Goal: Task Accomplishment & Management: Use online tool/utility

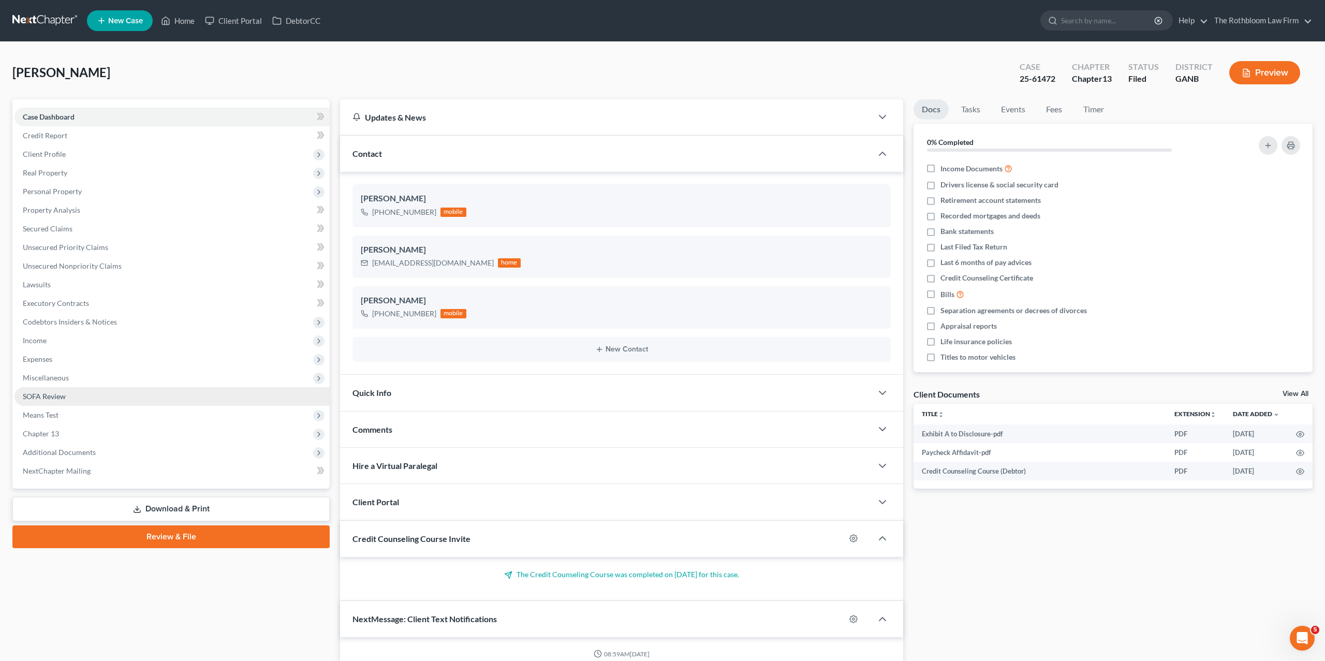
click at [76, 395] on link "SOFA Review" at bounding box center [171, 396] width 315 height 19
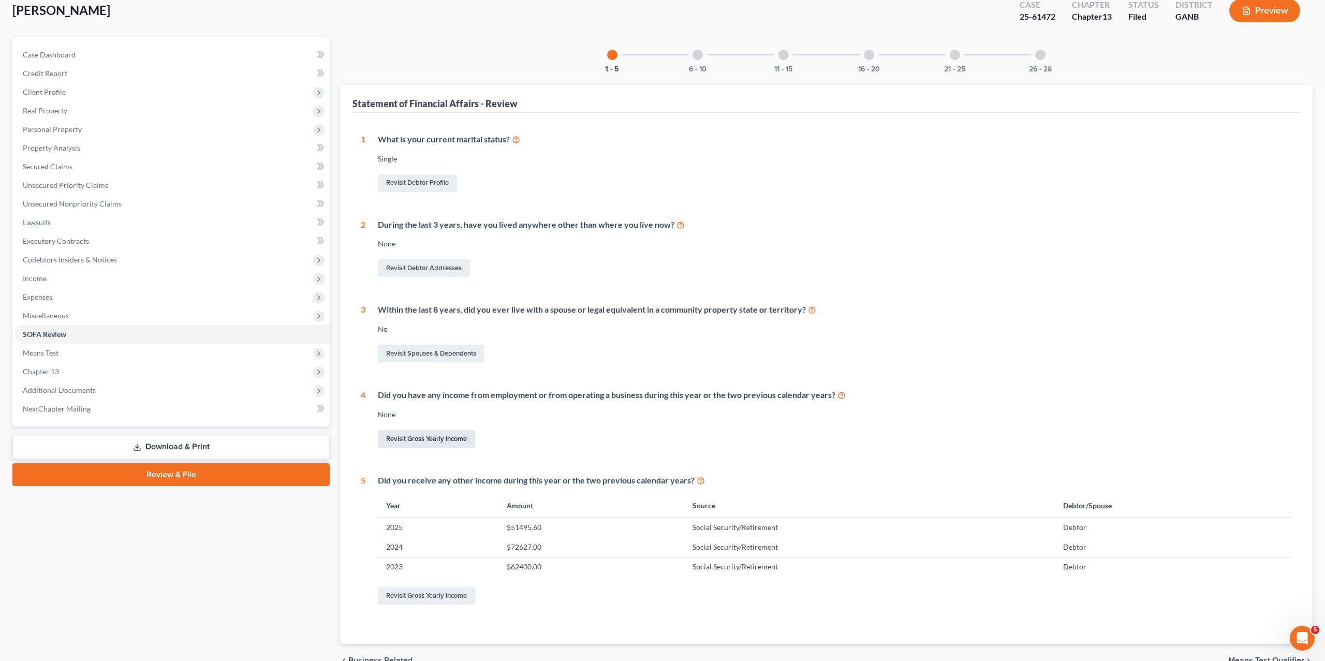
scroll to position [63, 0]
click at [1257, 6] on button "Preview" at bounding box center [1264, 9] width 71 height 23
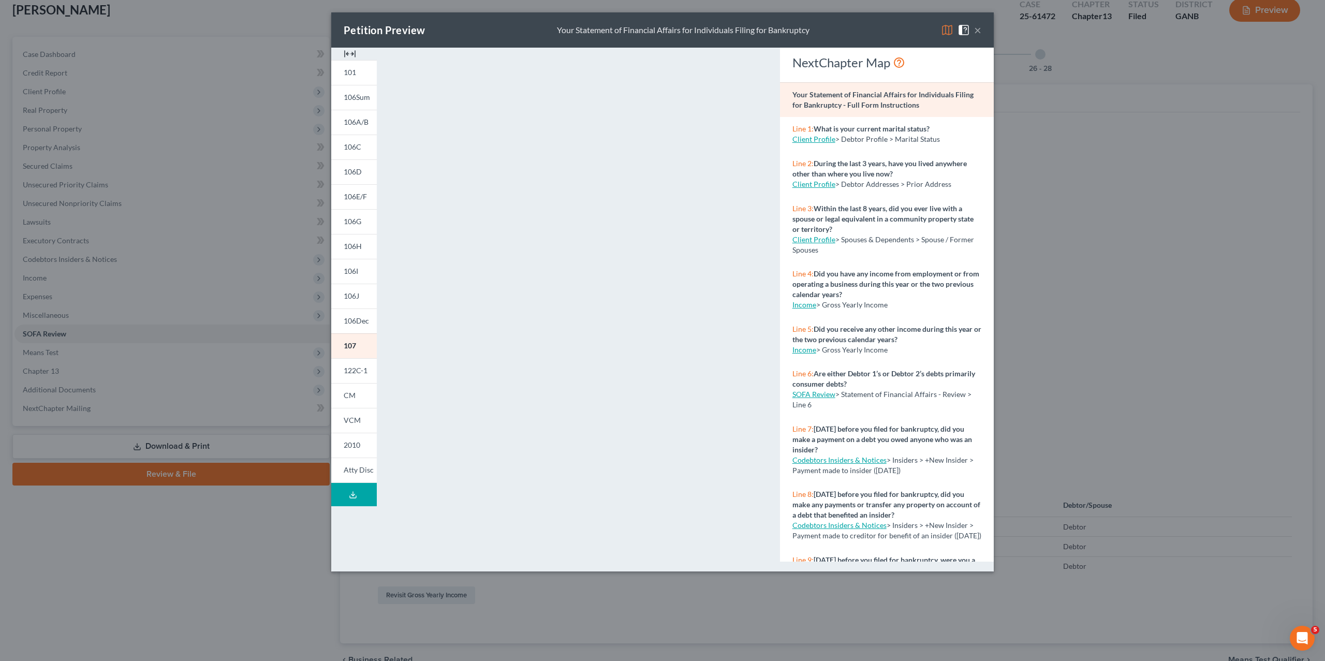
click at [978, 26] on button "×" at bounding box center [977, 30] width 7 height 12
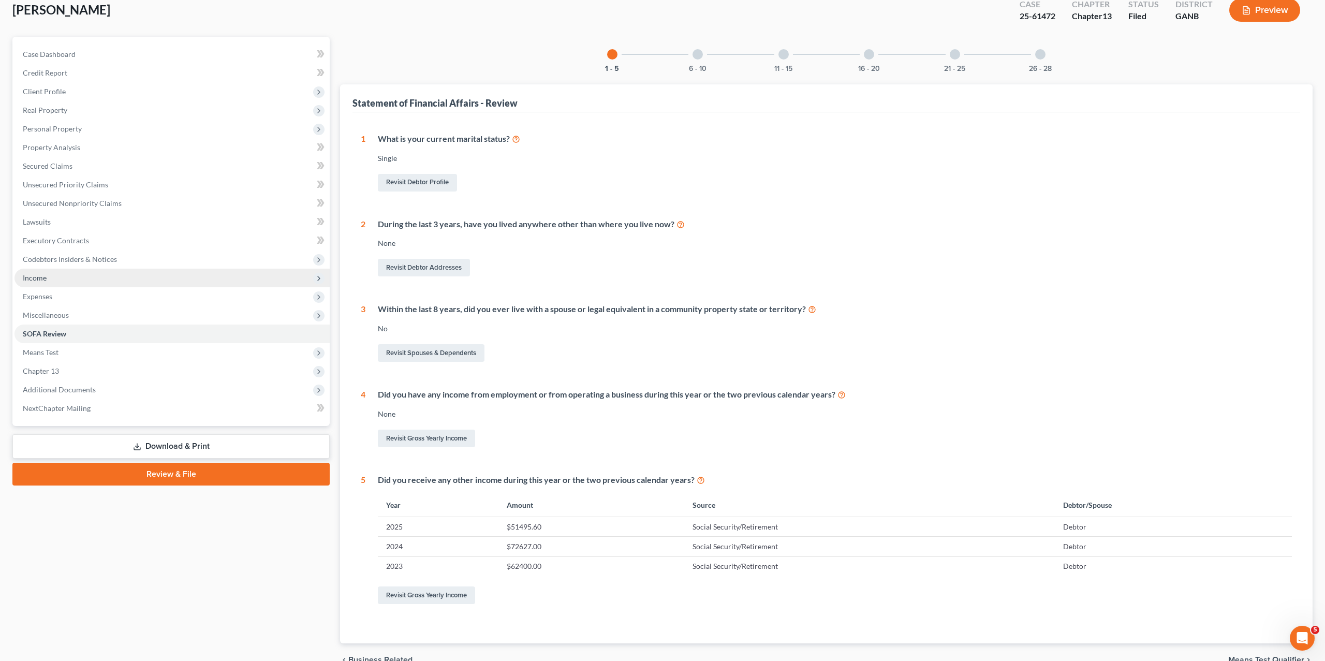
click at [60, 279] on span "Income" at bounding box center [171, 278] width 315 height 19
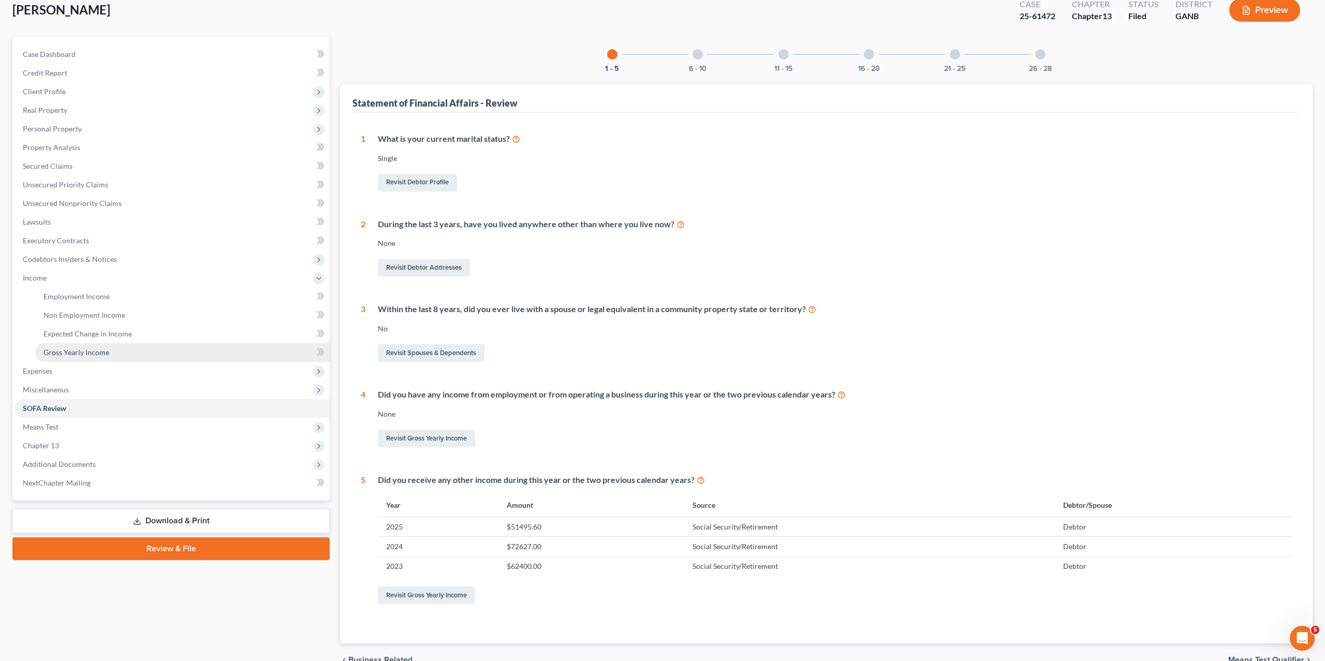
click at [51, 345] on link "Gross Yearly Income" at bounding box center [182, 352] width 294 height 19
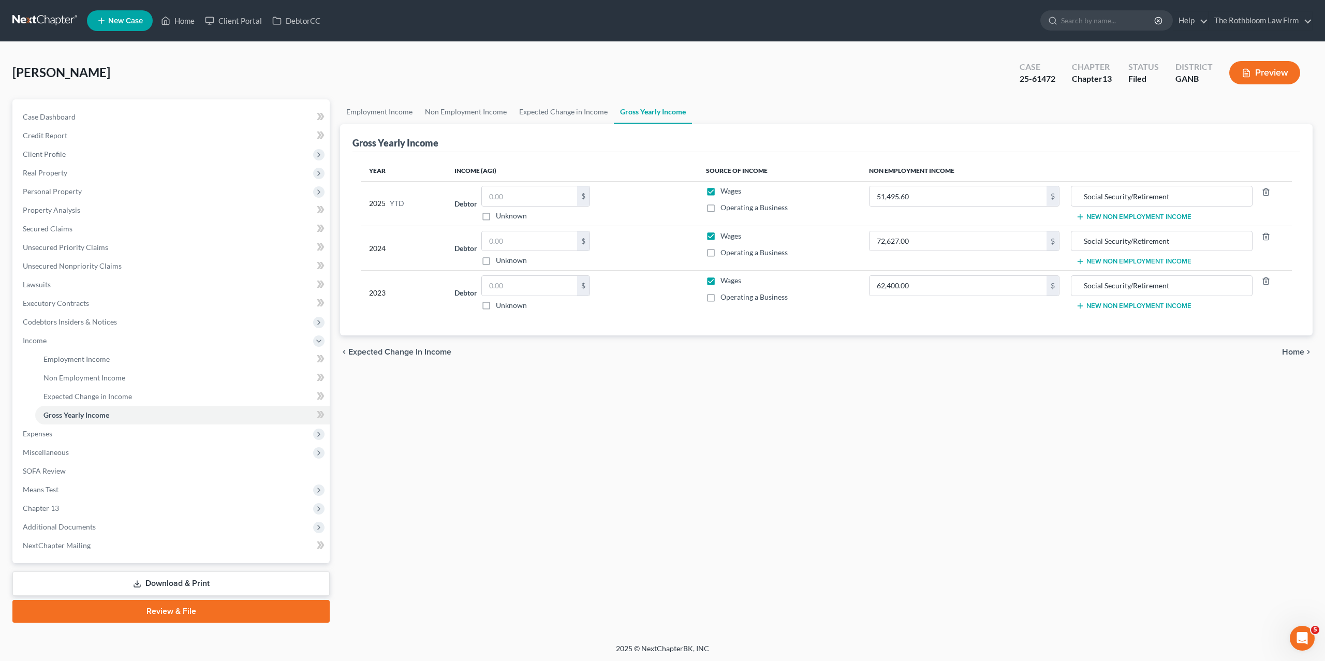
click at [1257, 70] on button "Preview" at bounding box center [1264, 72] width 71 height 23
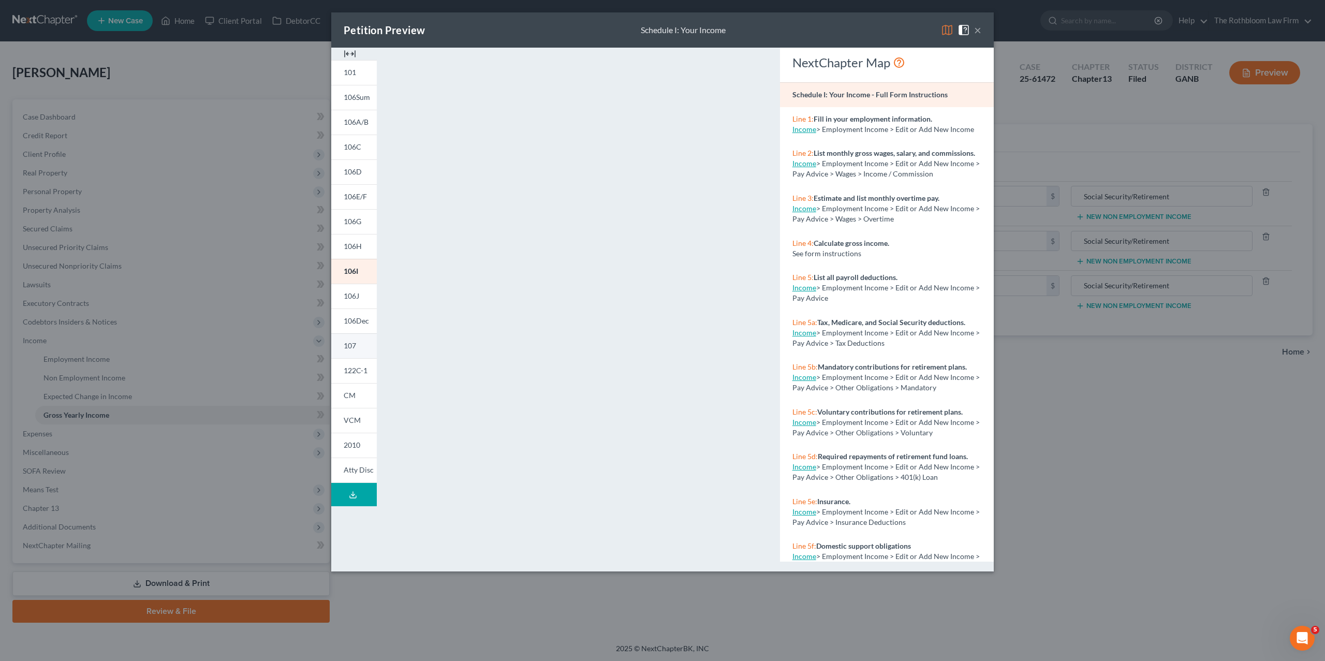
click at [352, 343] on span "107" at bounding box center [350, 345] width 12 height 9
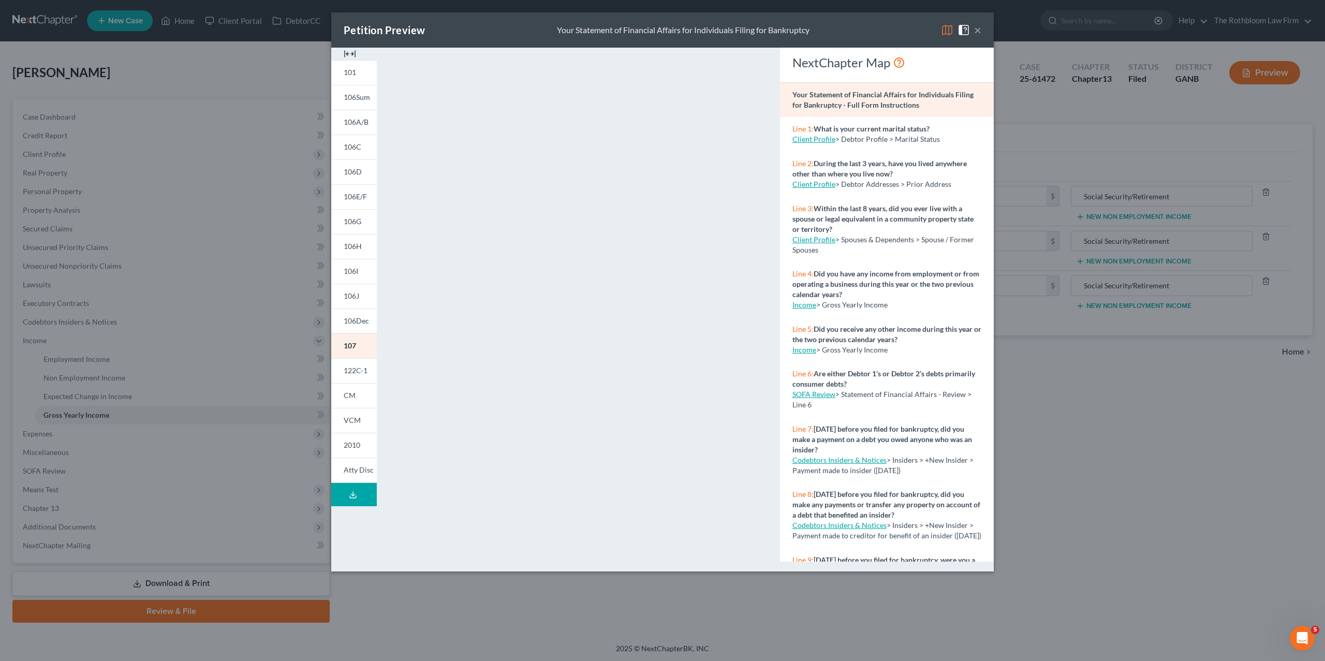
click at [979, 28] on button "×" at bounding box center [977, 30] width 7 height 12
